Goal: Communication & Community: Answer question/provide support

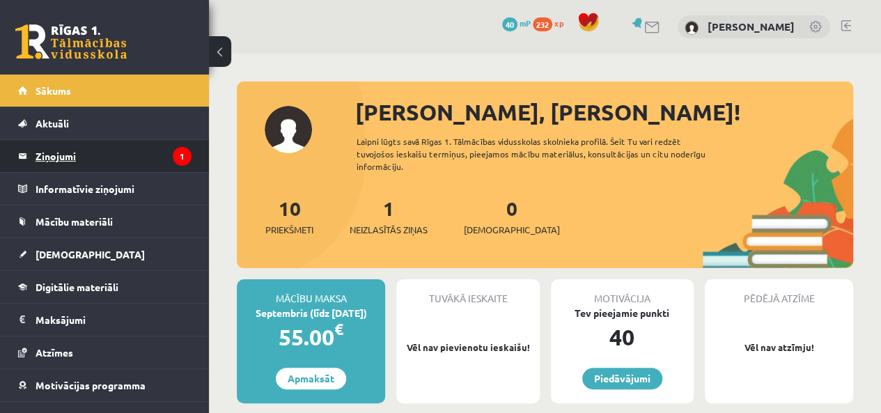
click at [114, 157] on legend "Ziņojumi 1" at bounding box center [114, 156] width 156 height 32
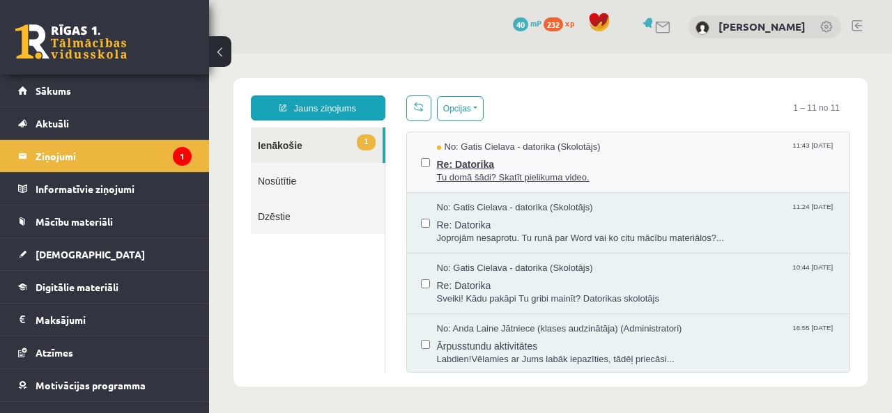
click at [575, 154] on span "Re: Datorika" at bounding box center [636, 162] width 399 height 17
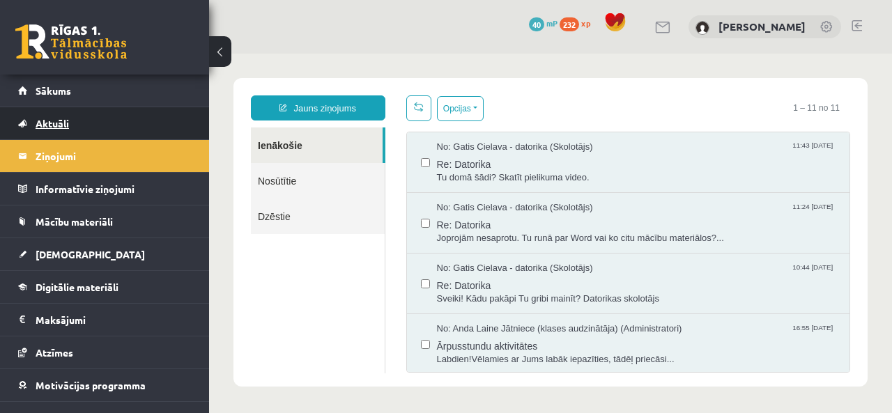
click at [76, 128] on link "Aktuāli" at bounding box center [105, 123] width 174 height 32
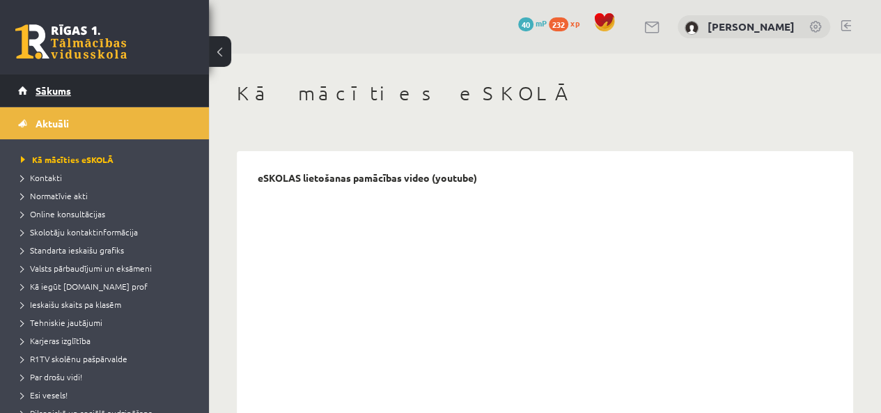
click at [61, 83] on link "Sākums" at bounding box center [105, 91] width 174 height 32
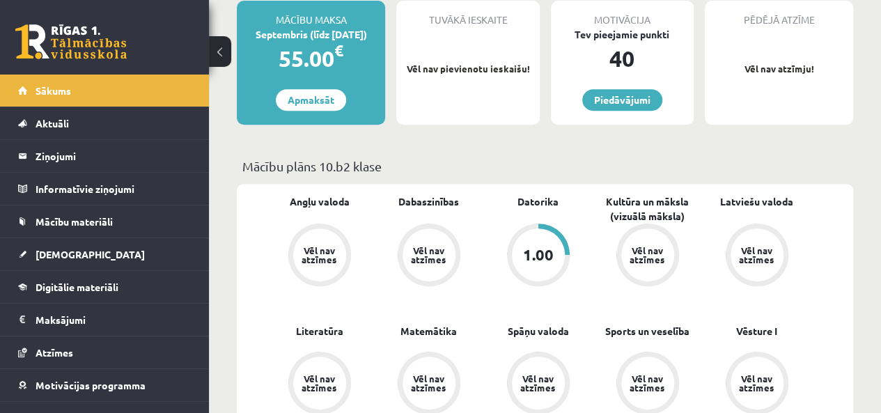
scroll to position [209, 0]
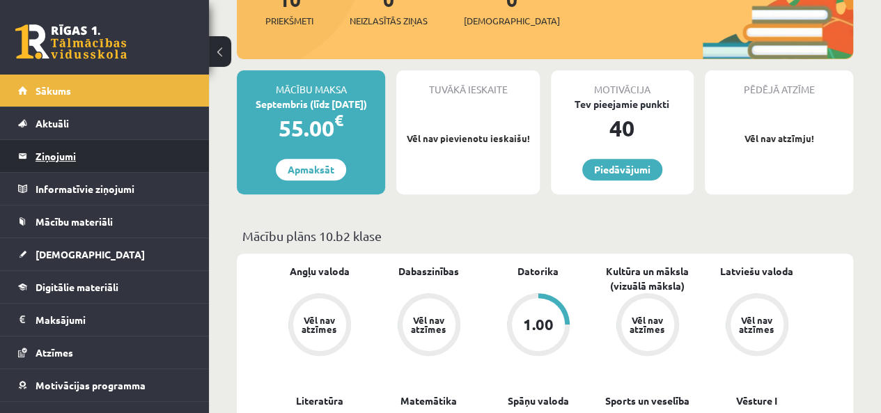
click at [84, 158] on legend "Ziņojumi 0" at bounding box center [114, 156] width 156 height 32
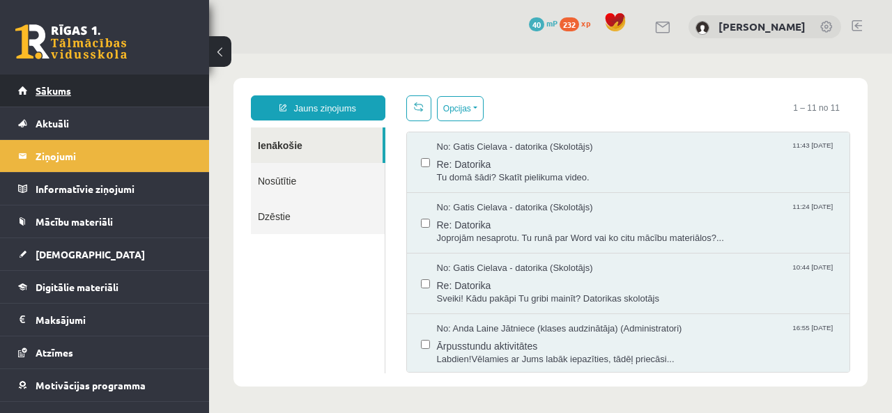
click at [67, 91] on span "Sākums" at bounding box center [54, 90] width 36 height 13
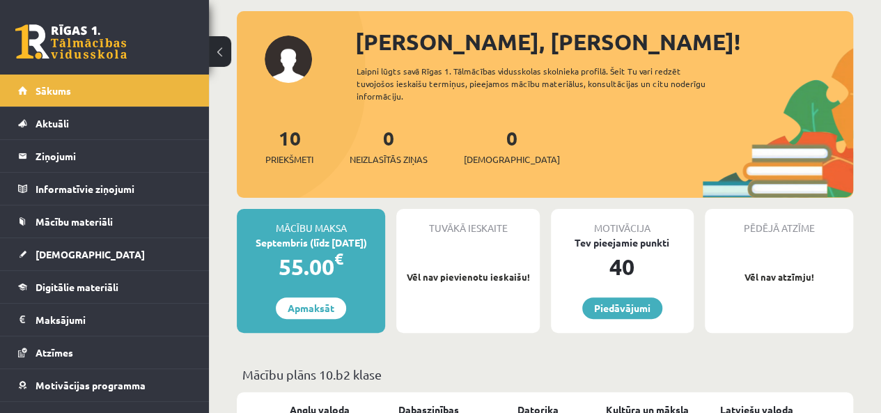
scroll to position [70, 0]
